Goal: Check status: Check status

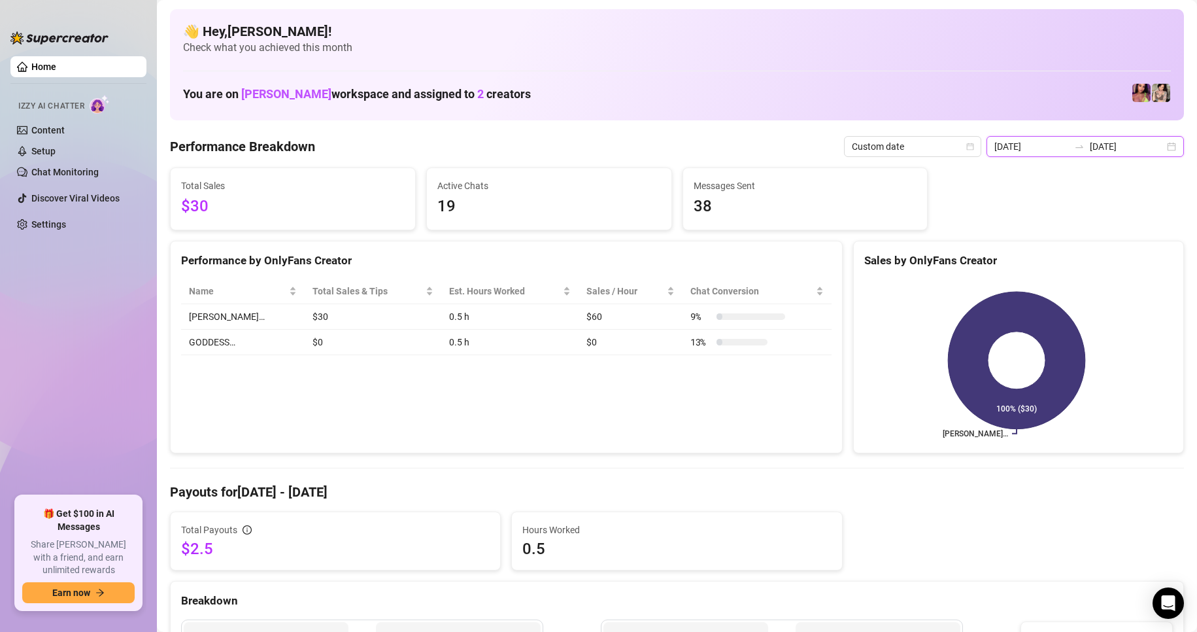
click at [1147, 146] on input "[DATE]" at bounding box center [1127, 146] width 75 height 14
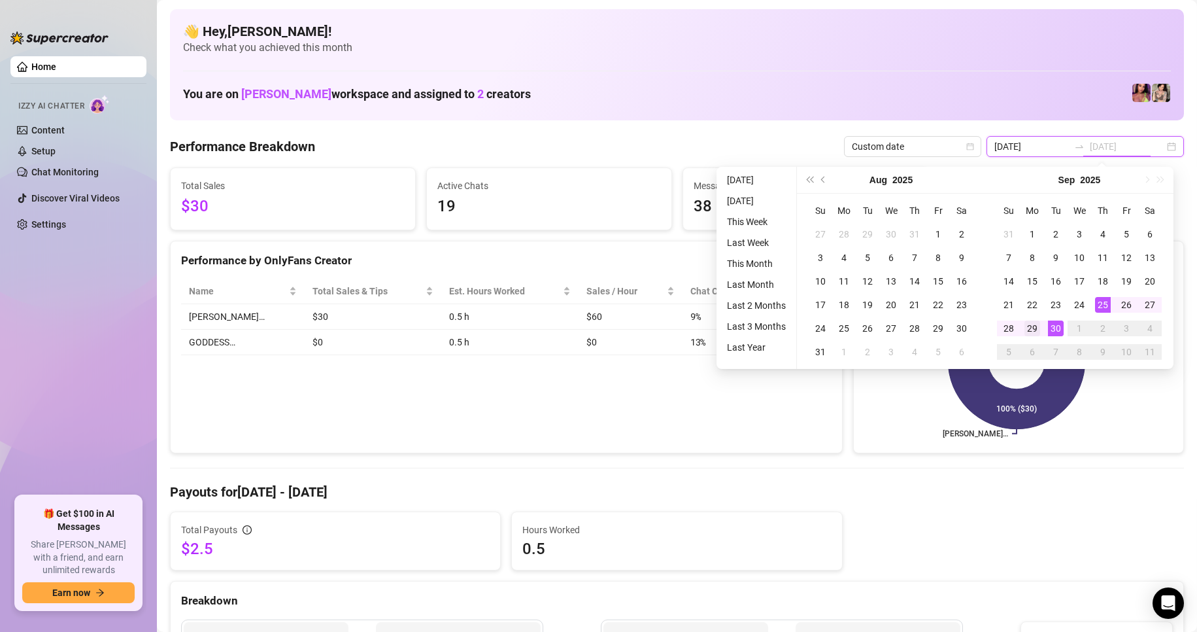
type input "[DATE]"
click at [1032, 329] on div "29" at bounding box center [1033, 328] width 16 height 16
click at [1044, 324] on td "30" at bounding box center [1056, 328] width 24 height 24
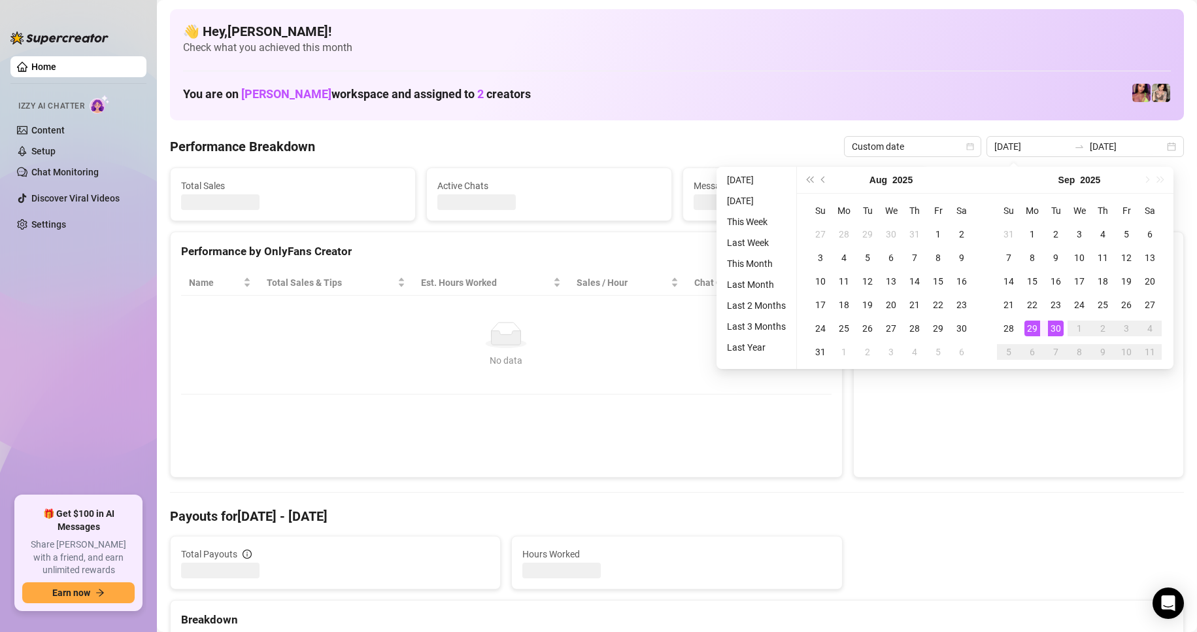
type input "[DATE]"
click at [1025, 324] on canvas at bounding box center [1016, 368] width 305 height 196
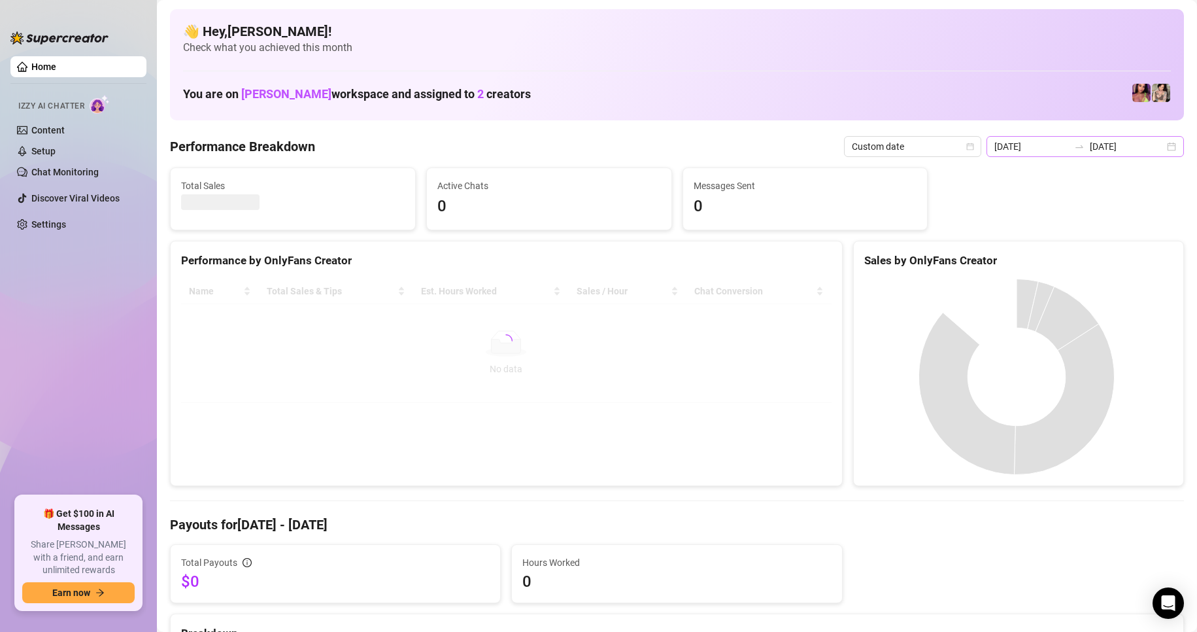
click at [1155, 149] on div "[DATE] [DATE]" at bounding box center [1085, 146] width 197 height 21
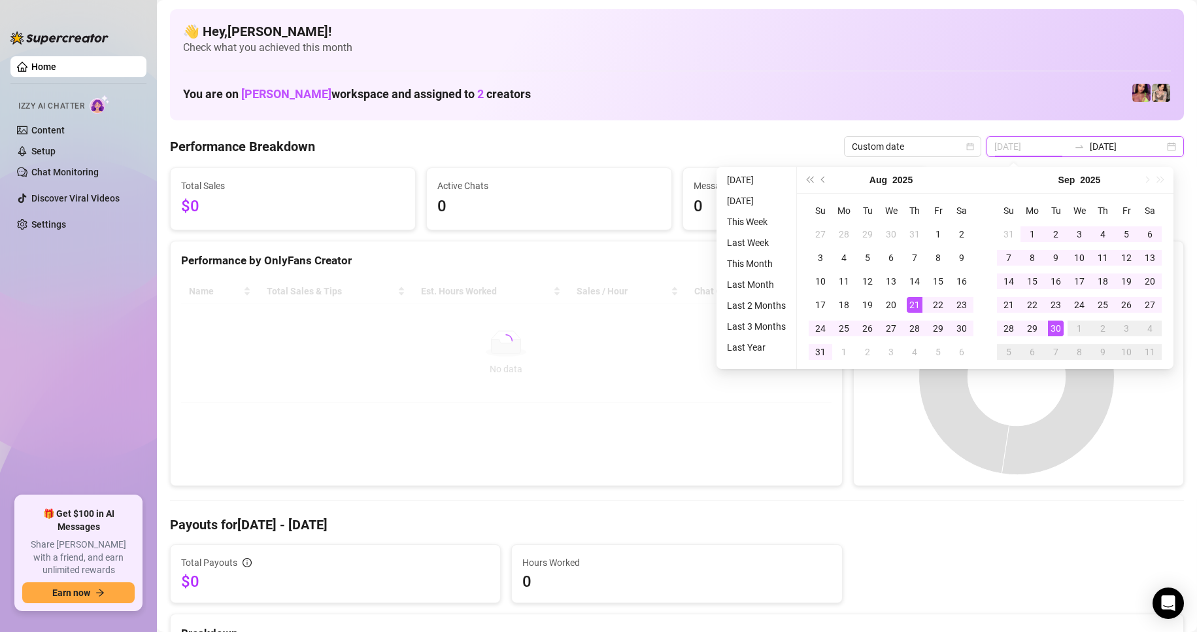
type input "[DATE]"
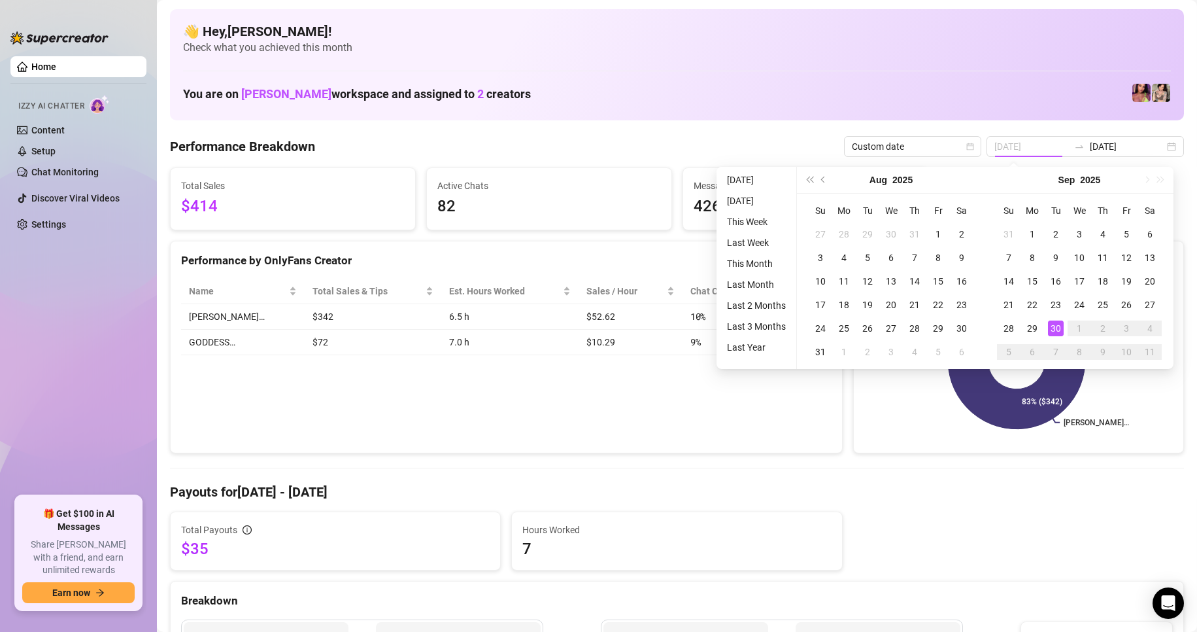
click at [1055, 330] on div "30" at bounding box center [1056, 328] width 16 height 16
click at [1055, 329] on div "30" at bounding box center [1056, 328] width 16 height 16
type input "[DATE]"
